Goal: Information Seeking & Learning: Learn about a topic

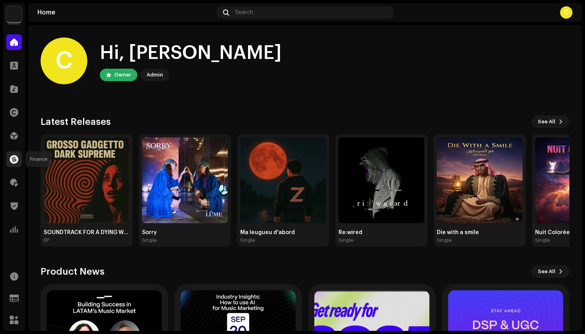
click at [10, 162] on span at bounding box center [14, 159] width 9 height 6
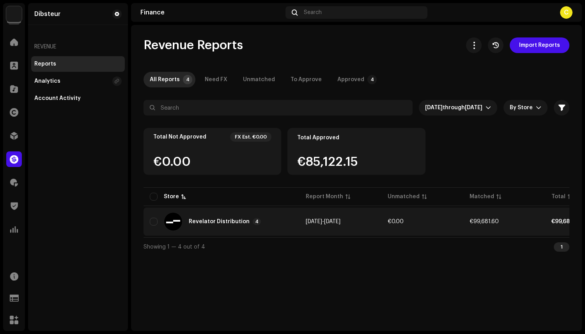
click at [229, 213] on div "Revelator Distribution 4" at bounding box center [222, 221] width 144 height 19
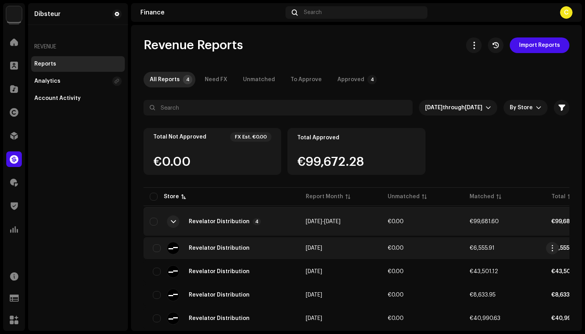
scroll to position [22, 0]
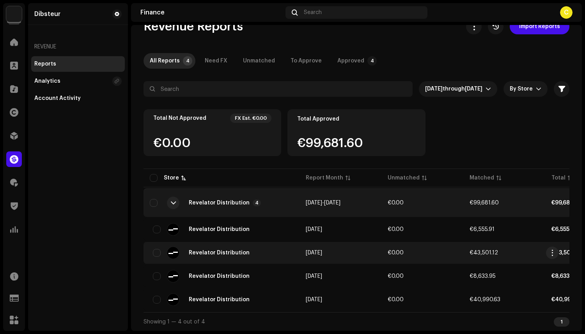
click at [313, 253] on td "[DATE]" at bounding box center [341, 253] width 82 height 22
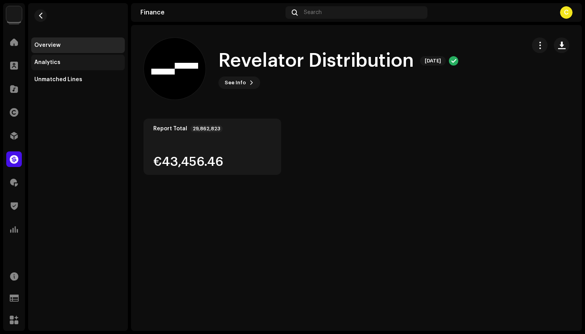
click at [63, 58] on div "Analytics" at bounding box center [78, 63] width 94 height 16
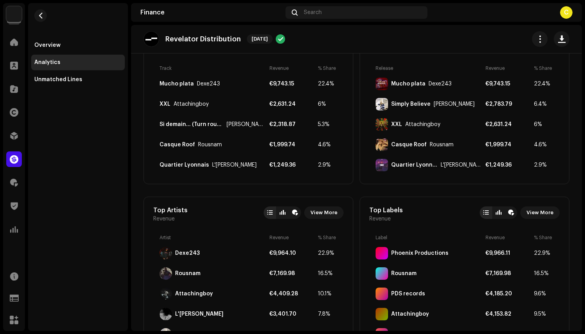
scroll to position [76, 0]
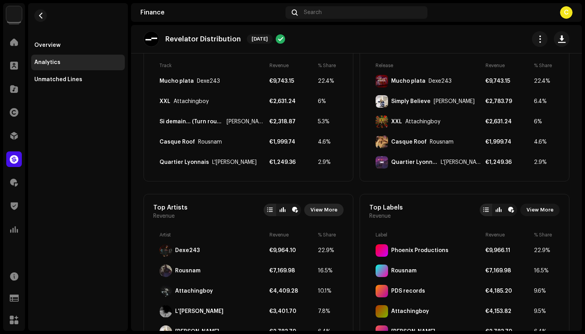
click at [329, 207] on span "View More" at bounding box center [324, 210] width 27 height 16
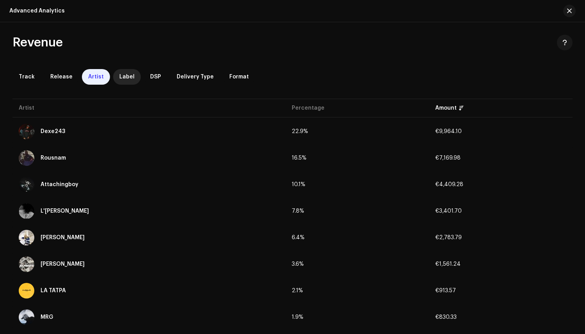
click at [121, 76] on span "Label" at bounding box center [126, 77] width 15 height 6
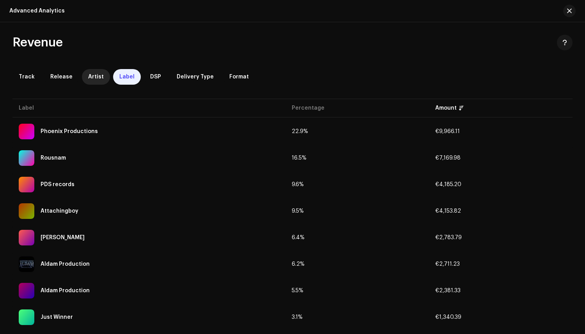
click at [88, 77] on span "Artist" at bounding box center [96, 77] width 16 height 6
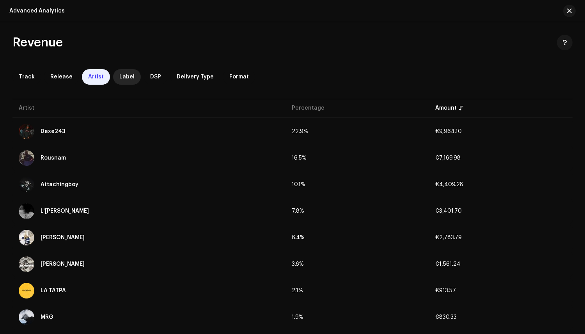
click at [113, 78] on div "Label" at bounding box center [127, 77] width 28 height 16
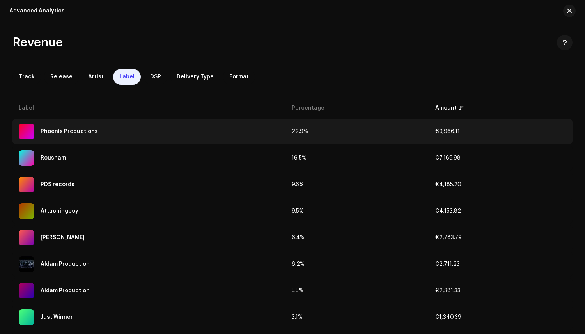
drag, startPoint x: 107, startPoint y: 130, endPoint x: 29, endPoint y: 130, distance: 78.0
click at [29, 130] on div "Phoenix Productions" at bounding box center [149, 132] width 261 height 16
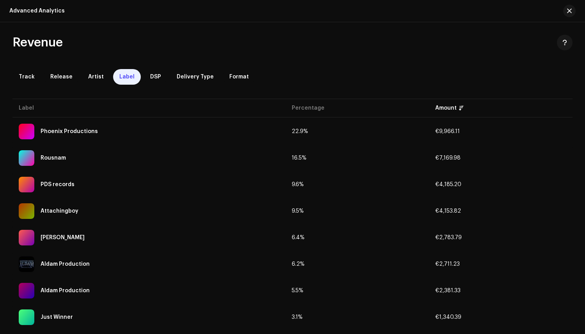
copy div "Phoenix Productions"
click at [82, 75] on div "Artist" at bounding box center [96, 77] width 28 height 16
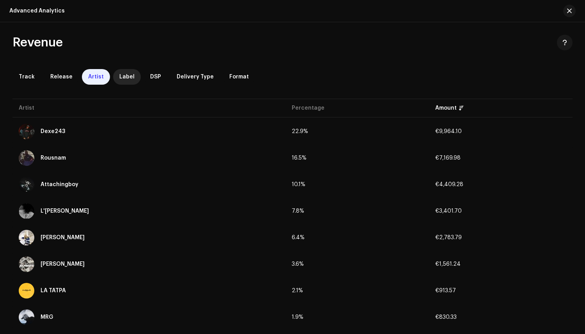
click at [121, 76] on span "Label" at bounding box center [126, 77] width 15 height 6
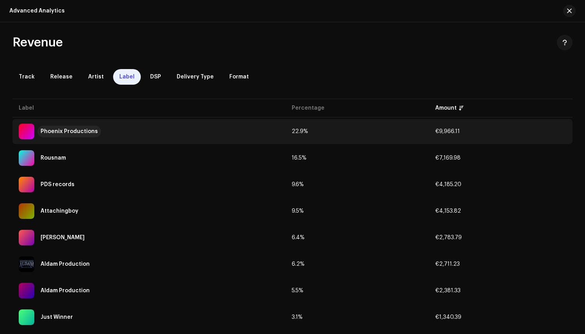
click at [53, 133] on div "Phoenix Productions" at bounding box center [69, 131] width 57 height 5
drag, startPoint x: 123, startPoint y: 133, endPoint x: 41, endPoint y: 132, distance: 81.9
click at [41, 132] on div "Phoenix Productions" at bounding box center [149, 132] width 261 height 16
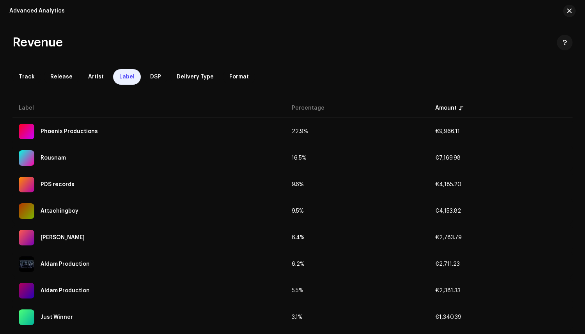
copy div "Phoenix Productions"
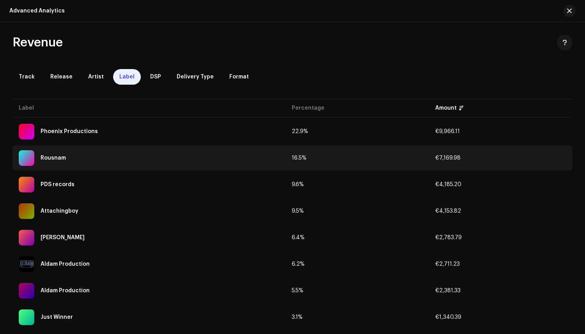
click at [90, 149] on td "Rousnam" at bounding box center [148, 158] width 273 height 25
drag, startPoint x: 86, startPoint y: 158, endPoint x: 42, endPoint y: 159, distance: 44.1
click at [42, 159] on div "Rousnam" at bounding box center [149, 158] width 261 height 16
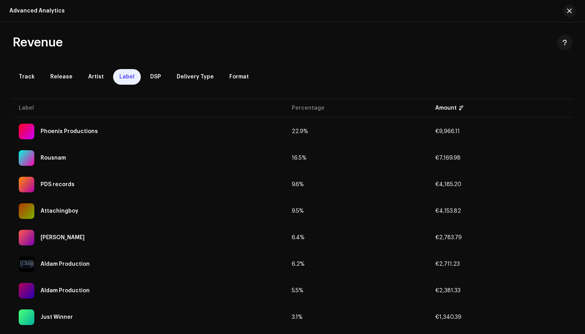
copy div "Rousnam"
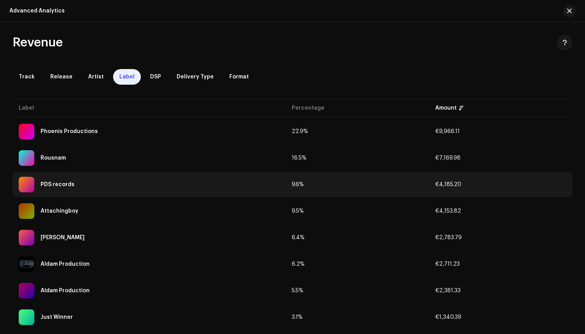
drag, startPoint x: 95, startPoint y: 179, endPoint x: 45, endPoint y: 180, distance: 50.0
click at [45, 180] on div "PDS records" at bounding box center [149, 185] width 261 height 16
drag, startPoint x: 84, startPoint y: 187, endPoint x: 42, endPoint y: 187, distance: 41.4
click at [42, 187] on div "PDS records" at bounding box center [149, 185] width 261 height 16
drag, startPoint x: 82, startPoint y: 184, endPoint x: 41, endPoint y: 187, distance: 41.8
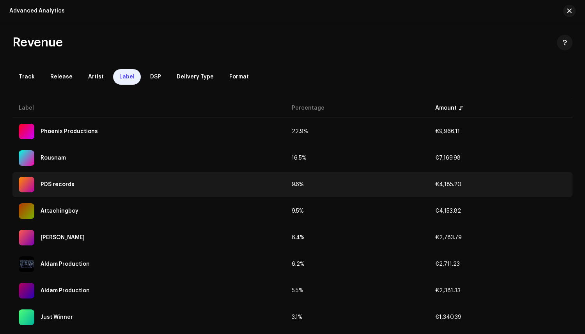
click at [40, 187] on div "PDS records" at bounding box center [149, 185] width 261 height 16
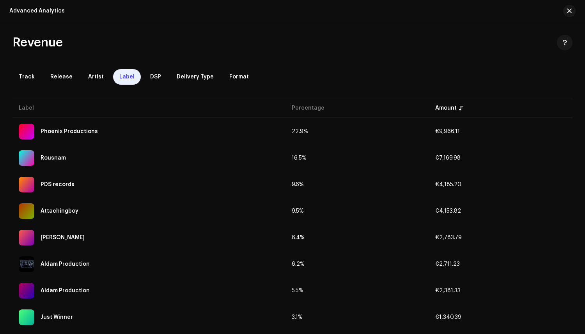
copy div "PDS records"
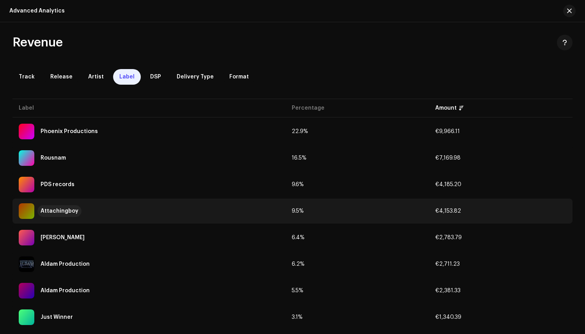
drag, startPoint x: 89, startPoint y: 209, endPoint x: 41, endPoint y: 210, distance: 48.0
click at [41, 210] on div "Attachingboy" at bounding box center [149, 211] width 261 height 16
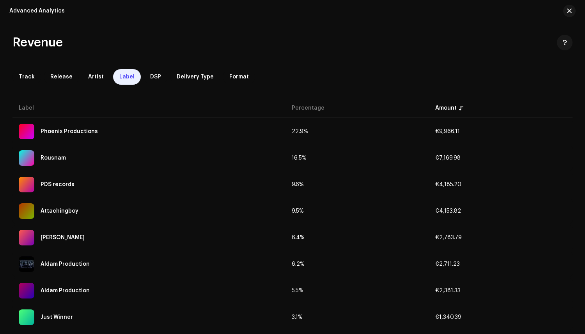
copy div "Attachingboy"
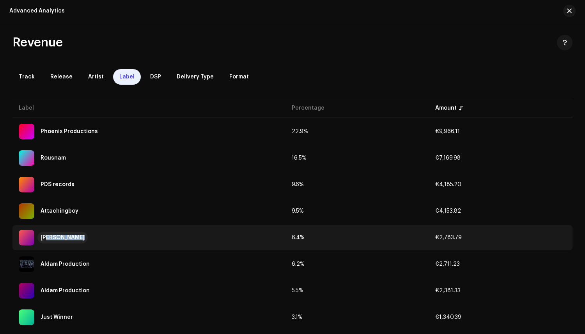
drag, startPoint x: 76, startPoint y: 238, endPoint x: 43, endPoint y: 238, distance: 33.2
click at [43, 238] on div "[PERSON_NAME]" at bounding box center [149, 238] width 261 height 16
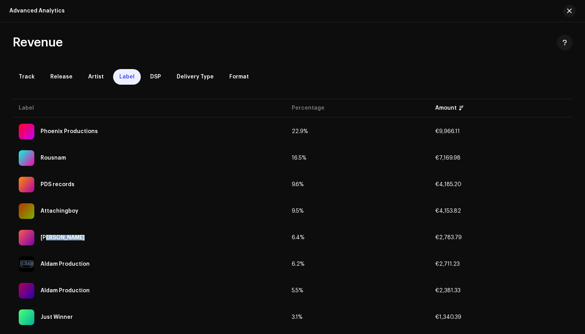
copy div "[PERSON_NAME]"
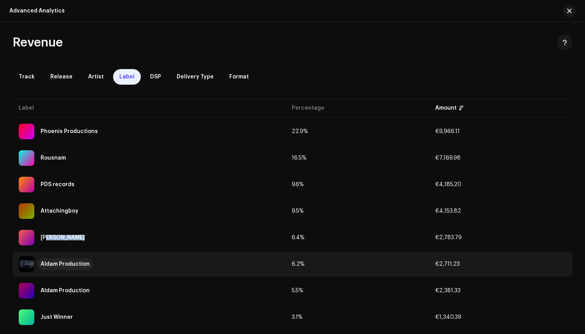
drag, startPoint x: 106, startPoint y: 264, endPoint x: 41, endPoint y: 265, distance: 64.4
click at [41, 265] on div "Aldam Production" at bounding box center [149, 264] width 261 height 16
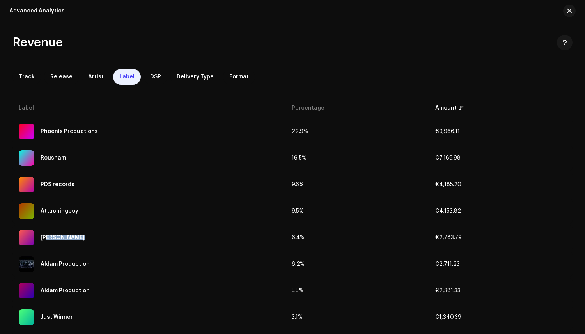
copy div "Aldam Production"
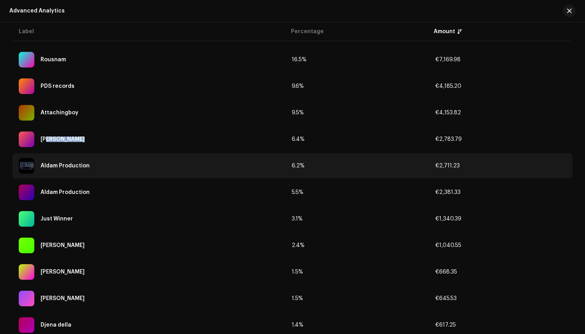
scroll to position [101, 0]
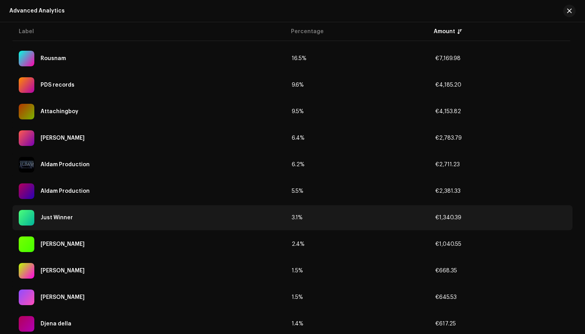
drag, startPoint x: 96, startPoint y: 223, endPoint x: 63, endPoint y: 224, distance: 33.2
click at [63, 224] on div "Just Winner" at bounding box center [149, 218] width 261 height 16
drag, startPoint x: 76, startPoint y: 221, endPoint x: 39, endPoint y: 219, distance: 36.8
click at [39, 218] on div "Just Winner" at bounding box center [149, 218] width 261 height 16
copy div "Just Winner"
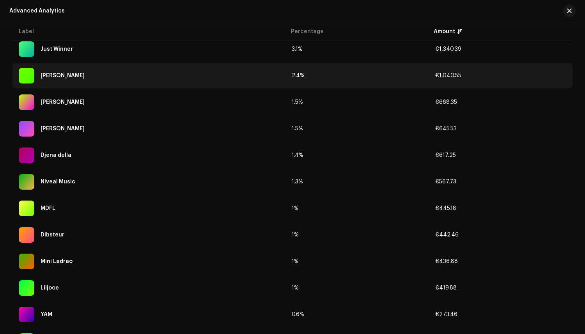
scroll to position [271, 0]
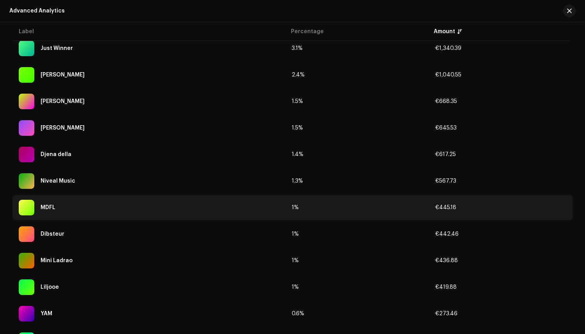
drag, startPoint x: 62, startPoint y: 209, endPoint x: 41, endPoint y: 210, distance: 20.7
click at [41, 210] on div "MDFL" at bounding box center [149, 208] width 261 height 16
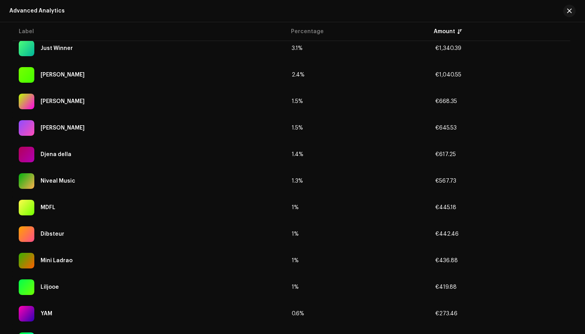
copy div "MDFL"
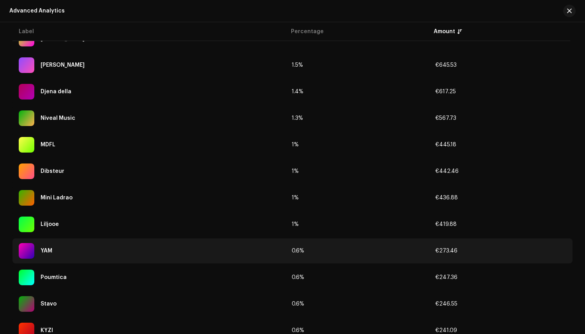
scroll to position [371, 0]
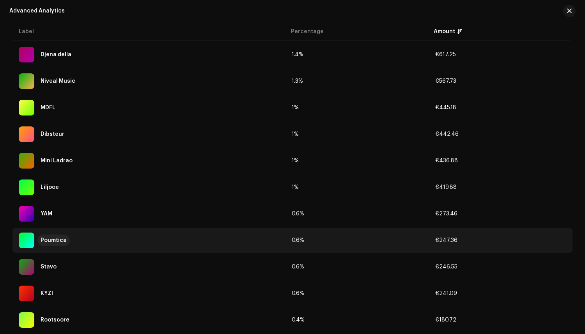
drag, startPoint x: 70, startPoint y: 241, endPoint x: 42, endPoint y: 242, distance: 28.5
click at [42, 242] on div "Poumtica" at bounding box center [149, 241] width 261 height 16
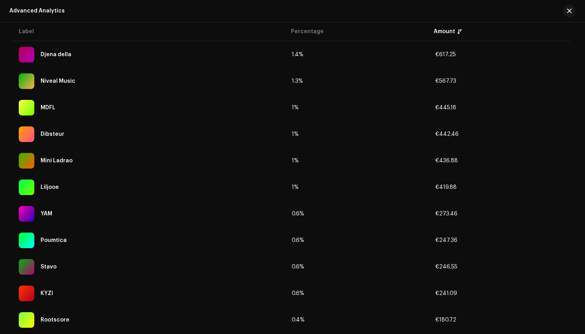
copy div "Poumtica"
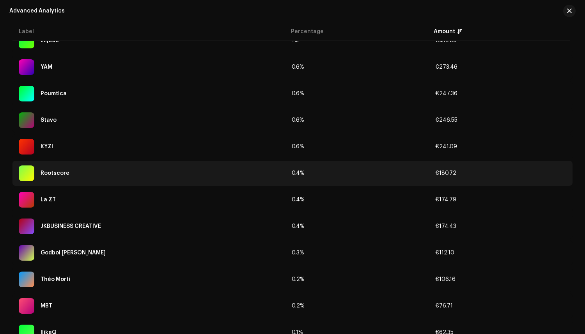
scroll to position [520, 0]
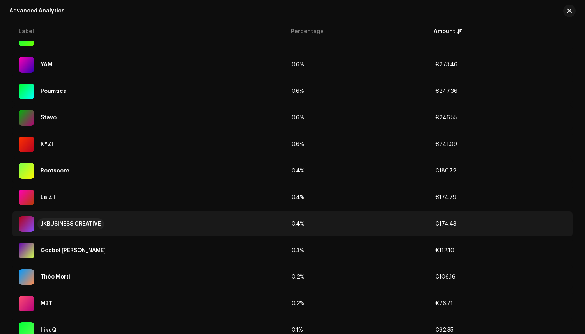
drag, startPoint x: 111, startPoint y: 226, endPoint x: 41, endPoint y: 225, distance: 69.5
click at [41, 225] on div "JKBUSINESS CREATIVE" at bounding box center [149, 224] width 261 height 16
